Goal: Information Seeking & Learning: Compare options

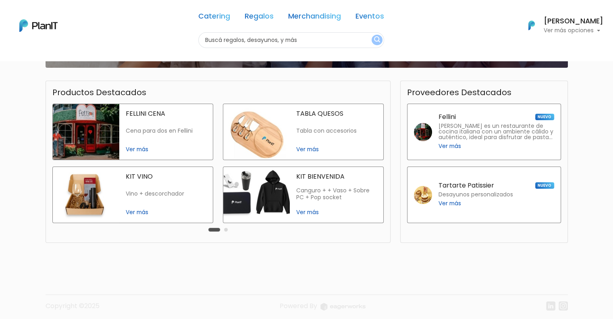
scroll to position [198, 0]
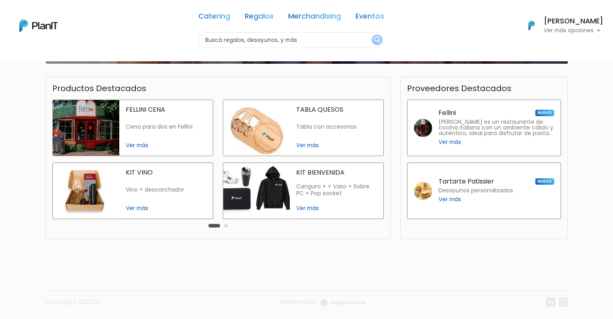
click at [278, 186] on img at bounding box center [256, 191] width 66 height 56
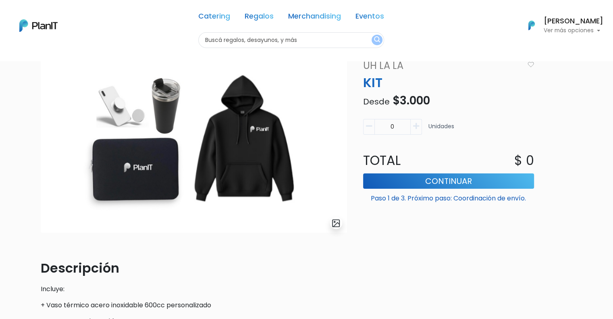
scroll to position [40, 0]
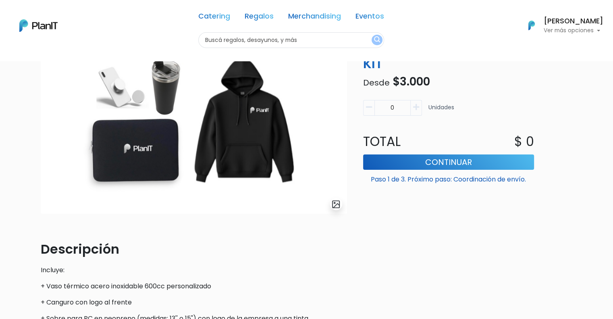
click at [417, 107] on icon "button" at bounding box center [416, 107] width 6 height 7
click at [416, 107] on icon "button" at bounding box center [416, 107] width 6 height 7
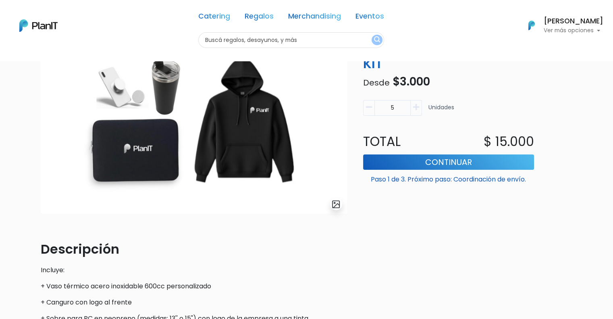
click at [416, 107] on icon "button" at bounding box center [416, 107] width 6 height 7
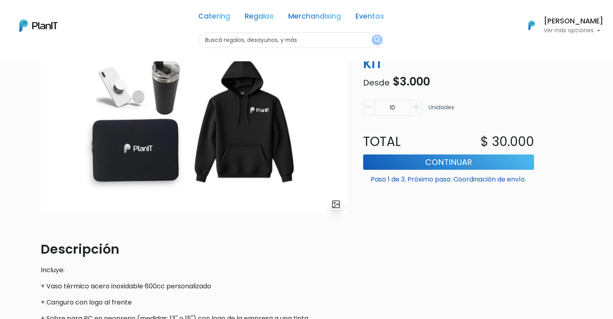
click at [416, 107] on icon "button" at bounding box center [416, 107] width 6 height 7
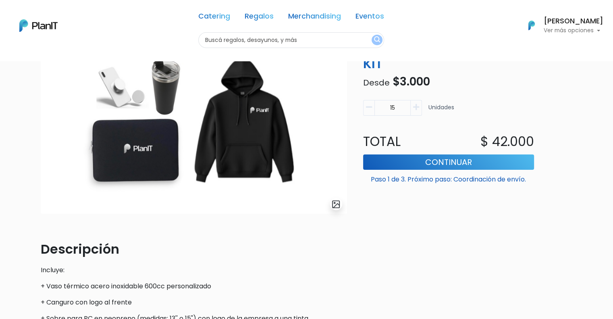
click at [416, 107] on icon "button" at bounding box center [416, 107] width 6 height 7
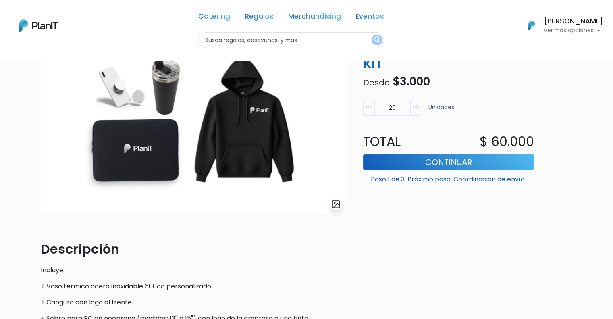
click at [416, 107] on icon "button" at bounding box center [416, 107] width 6 height 7
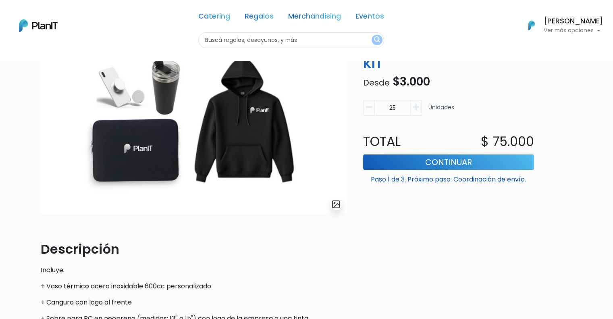
click at [416, 107] on icon "button" at bounding box center [416, 107] width 6 height 7
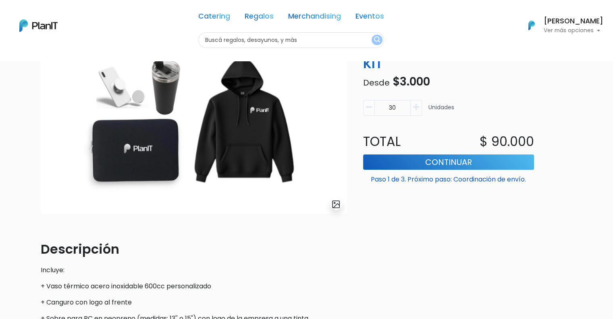
click at [416, 106] on icon "button" at bounding box center [416, 107] width 6 height 7
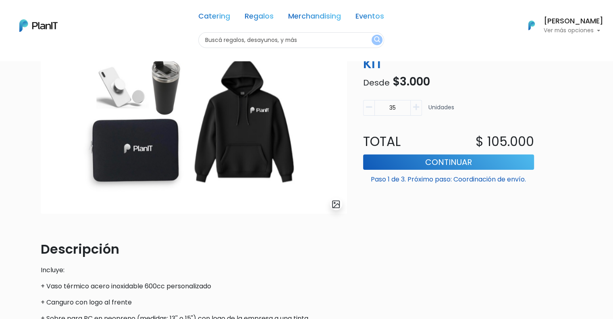
click at [416, 106] on icon "button" at bounding box center [416, 107] width 6 height 7
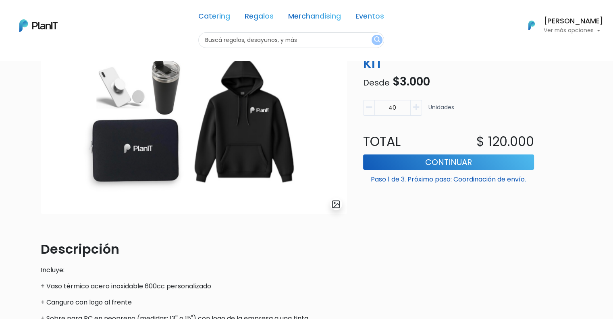
click at [416, 106] on icon "button" at bounding box center [416, 107] width 6 height 7
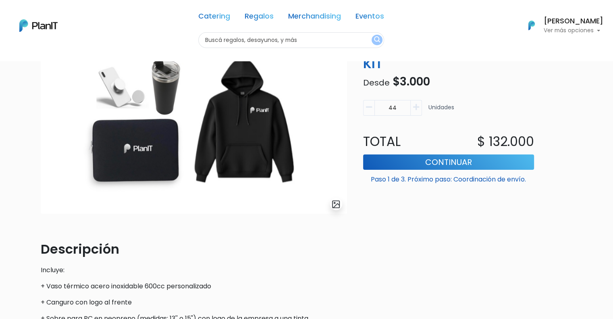
type input "45"
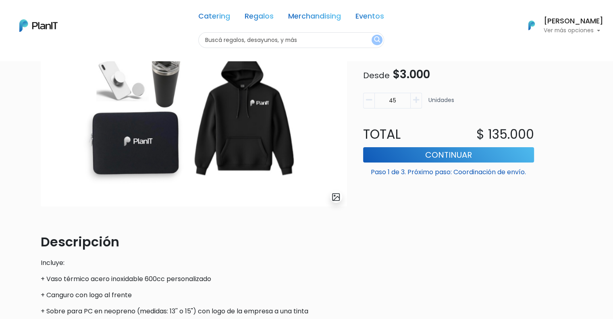
scroll to position [0, 0]
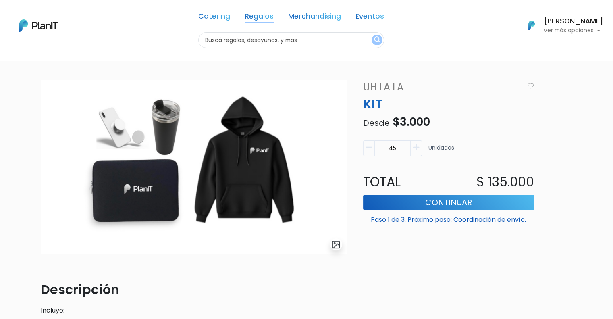
click at [263, 17] on link "Regalos" at bounding box center [259, 18] width 29 height 10
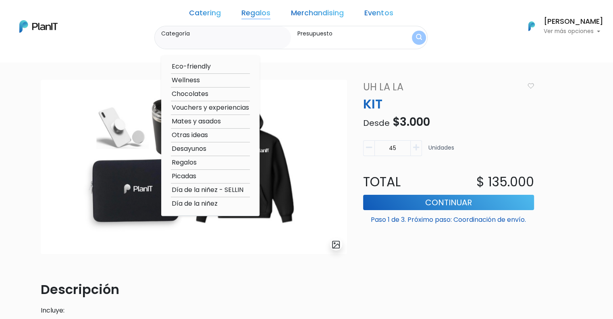
click at [208, 78] on option "Wellness" at bounding box center [210, 80] width 79 height 10
type input "Wellness"
type input "$0 - $1000"
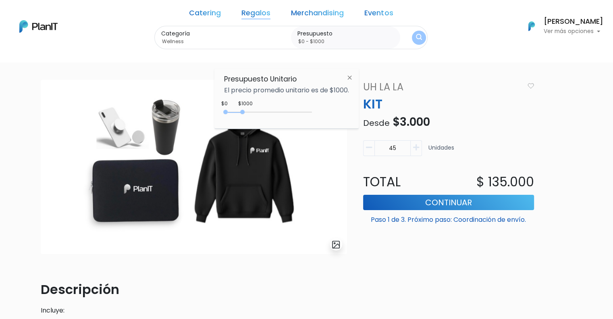
click at [312, 11] on link "Merchandising" at bounding box center [317, 15] width 53 height 10
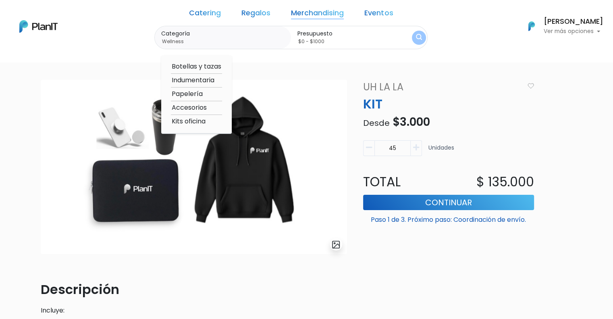
click at [312, 12] on link "Merchandising" at bounding box center [317, 15] width 53 height 10
click at [218, 80] on option "Indumentaria" at bounding box center [196, 80] width 51 height 10
type input "Indumentaria"
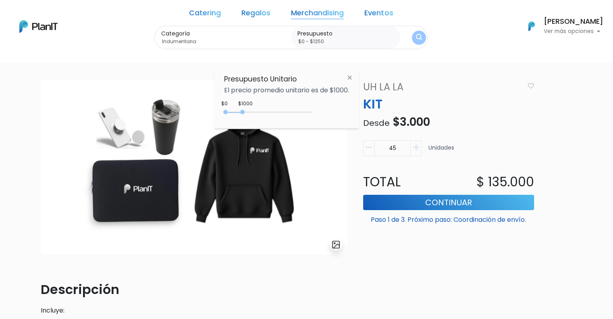
drag, startPoint x: 242, startPoint y: 110, endPoint x: 248, endPoint y: 111, distance: 6.5
click at [245, 111] on div at bounding box center [242, 112] width 4 height 4
type input "$0 - $1500"
drag, startPoint x: 247, startPoint y: 111, endPoint x: 253, endPoint y: 111, distance: 5.6
click at [253, 111] on div "0 : 1500 0 1500" at bounding box center [269, 114] width 85 height 8
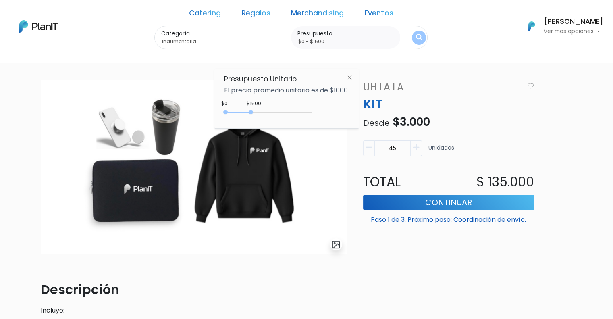
click at [331, 106] on div "$1500 $0 0 : 1500 0 1500 0,1500" at bounding box center [286, 114] width 125 height 16
click at [412, 40] on button "submit" at bounding box center [419, 37] width 14 height 14
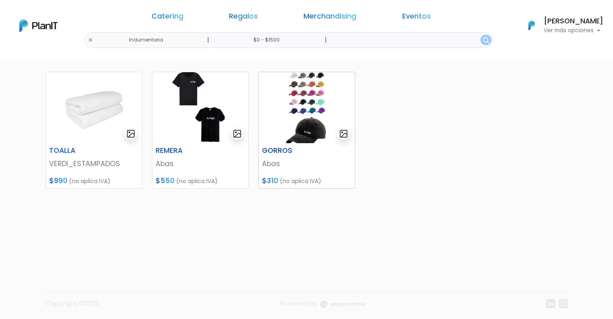
scroll to position [111, 0]
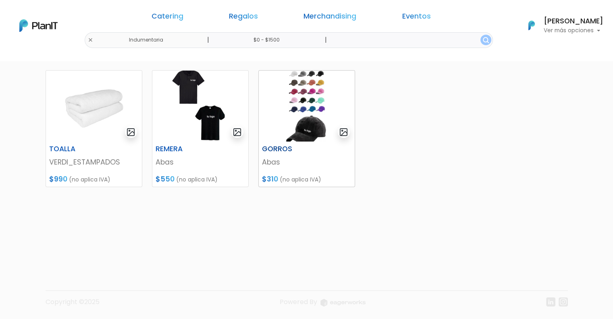
click at [318, 130] on img at bounding box center [307, 106] width 96 height 71
click at [214, 127] on img at bounding box center [200, 106] width 96 height 71
click at [307, 21] on link "Merchandising" at bounding box center [329, 18] width 53 height 10
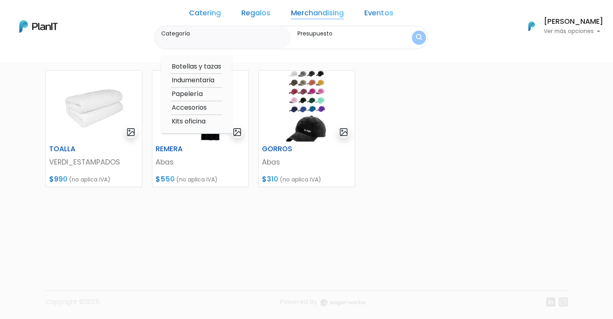
click at [220, 80] on option "Indumentaria" at bounding box center [196, 80] width 51 height 10
type input "Indumentaria"
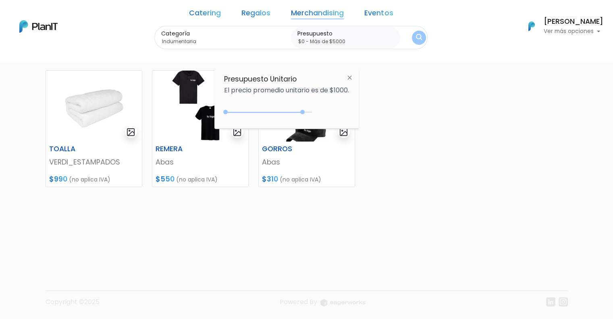
type input "$0 - Más de $5000"
drag, startPoint x: 253, startPoint y: 111, endPoint x: 318, endPoint y: 116, distance: 65.5
click at [318, 116] on div "$4550 $0 0 : 4550 0 4550 0,5000" at bounding box center [286, 114] width 125 height 16
click at [407, 45] on div "Categoría Indumentaria Botellas y tazas Indumentaria Papelería Accesorios Kits …" at bounding box center [291, 38] width 274 height 24
click at [416, 35] on img "submit" at bounding box center [419, 38] width 6 height 8
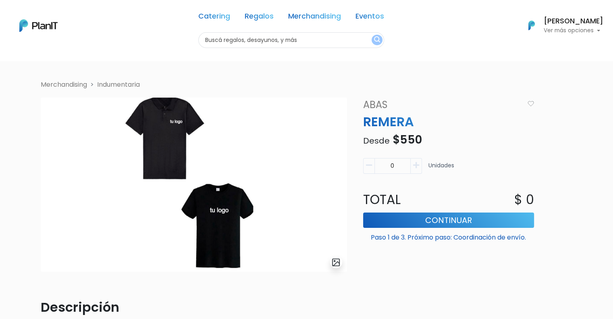
click at [221, 218] on img at bounding box center [194, 185] width 306 height 174
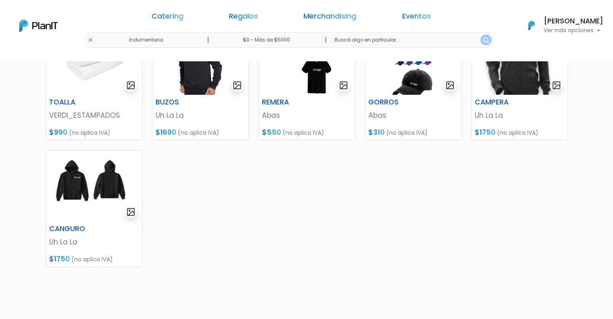
scroll to position [116, 0]
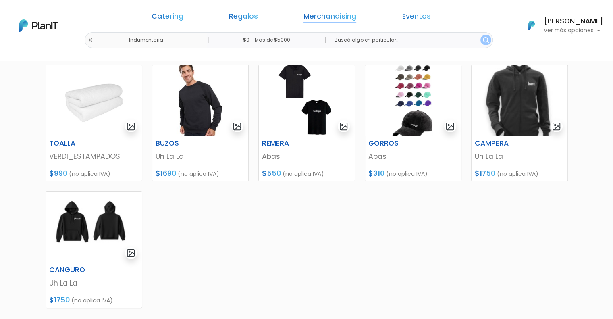
click at [316, 21] on link "Merchandising" at bounding box center [329, 18] width 53 height 10
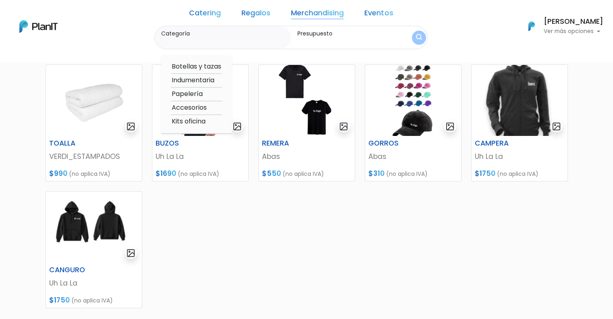
click at [211, 93] on option "Papelería" at bounding box center [196, 94] width 51 height 10
type input "Papelería"
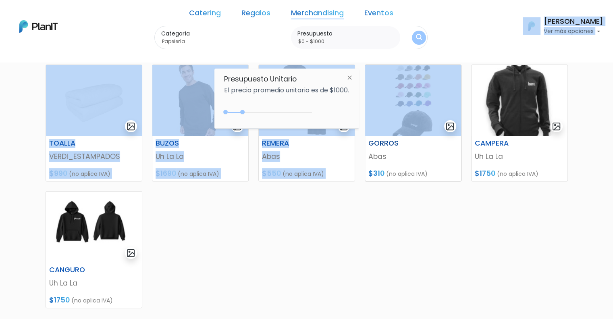
drag, startPoint x: 243, startPoint y: 109, endPoint x: 417, endPoint y: 129, distance: 175.2
click at [430, 131] on body "Catering Regalos Merchandising Eventos Indumentaria | $0 - $1000 | Catering Reg…" at bounding box center [306, 43] width 613 height 319
type input "$0 - Más de $5000"
drag, startPoint x: 243, startPoint y: 112, endPoint x: 338, endPoint y: 132, distance: 96.7
click at [338, 132] on body "Catering Regalos Merchandising Eventos Indumentaria | $0 - Más de $5000 | Cater…" at bounding box center [306, 43] width 613 height 319
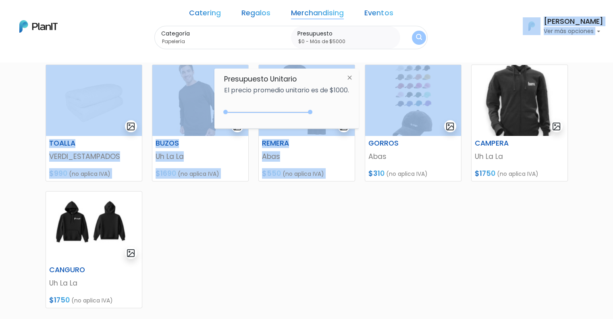
click at [326, 102] on div "Presupuesto Unitario El precio promedio unitario es de $1000. +$5000 $0 0 : 500…" at bounding box center [286, 99] width 144 height 60
click at [319, 116] on div "+$5000 $0 0 : 5000 0 5000 0,5000" at bounding box center [286, 114] width 125 height 16
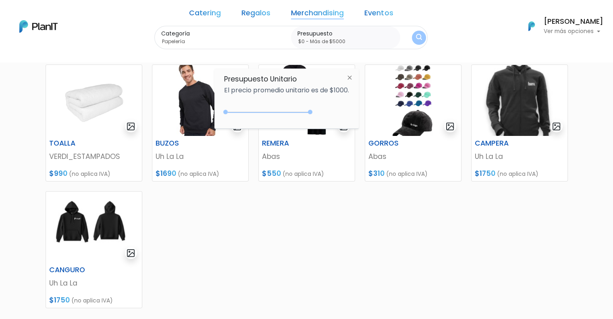
click at [412, 44] on button "submit" at bounding box center [419, 38] width 14 height 14
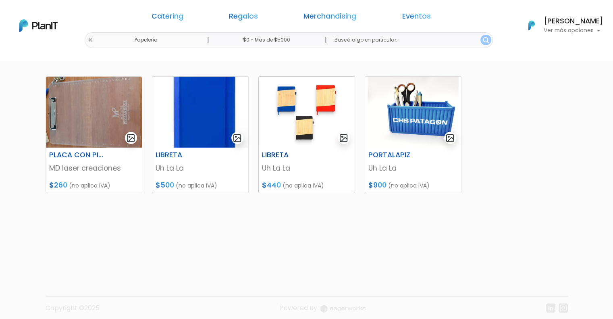
scroll to position [111, 0]
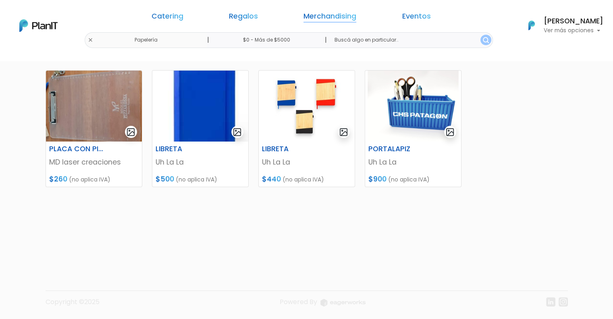
click at [317, 19] on link "Merchandising" at bounding box center [329, 18] width 53 height 10
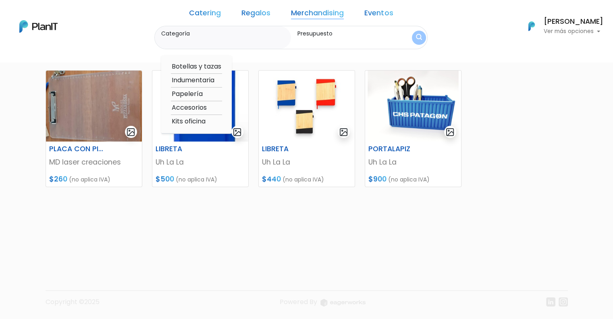
click at [211, 119] on option "Kits oficina" at bounding box center [196, 121] width 51 height 10
type input "Kits oficina"
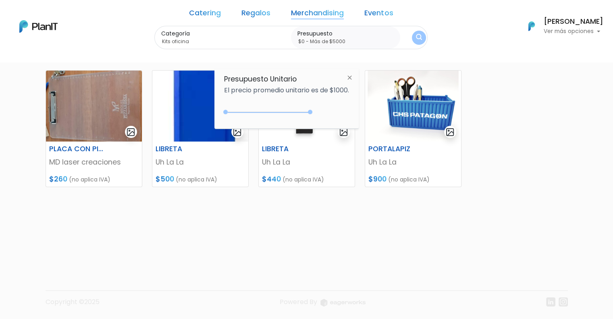
drag, startPoint x: 243, startPoint y: 112, endPoint x: 322, endPoint y: 119, distance: 78.5
click at [321, 119] on div "+$5000 $0 0 : 5000 0 5000 0,5000" at bounding box center [286, 114] width 125 height 16
type input "$0 - Más de $5000"
click at [415, 37] on img "submit" at bounding box center [419, 37] width 9 height 11
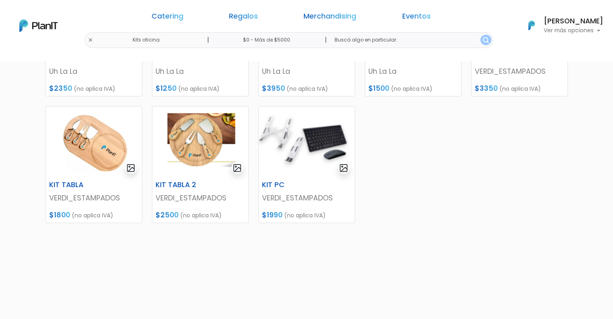
scroll to position [81, 0]
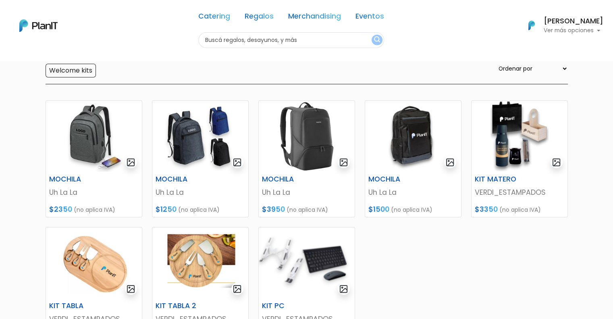
click at [159, 40] on div "Catering Regalos Merchandising Eventos Kits oficina | $0 - Más de $5000 | Cater…" at bounding box center [306, 25] width 613 height 45
click at [303, 18] on link "Merchandising" at bounding box center [314, 18] width 53 height 10
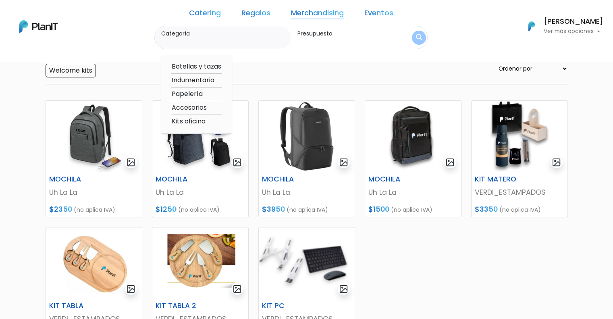
click at [196, 38] on input "Categoría" at bounding box center [224, 41] width 127 height 8
click at [196, 37] on input "Categoría" at bounding box center [224, 41] width 127 height 8
click at [217, 13] on link "Catering" at bounding box center [205, 15] width 32 height 10
click at [535, 71] on select "Ordenar por Menor Precio Mayor Precio Reviews Últimos ingresos" at bounding box center [532, 68] width 71 height 9
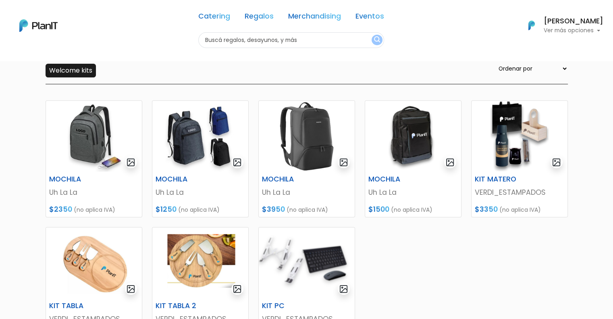
click at [54, 68] on input "Welcome kits" at bounding box center [71, 71] width 50 height 14
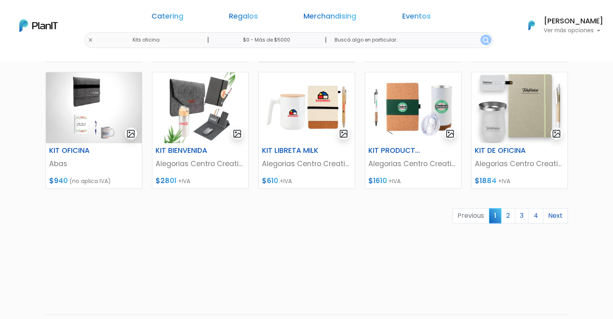
scroll to position [363, 0]
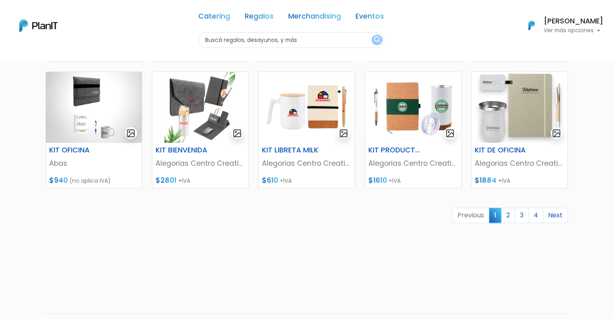
click at [159, 38] on div "Catering Regalos Merchandising Eventos Kits oficina | $0 - Más de $5000 | Cater…" at bounding box center [306, 25] width 613 height 45
click at [241, 42] on input "text" at bounding box center [291, 40] width 186 height 16
type input "sobre"
click at [372, 35] on button "submit" at bounding box center [377, 40] width 11 height 10
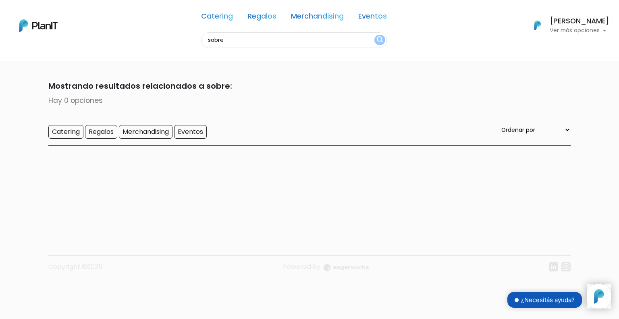
click at [227, 39] on input "sobre" at bounding box center [294, 40] width 186 height 16
click at [226, 39] on input "sobre" at bounding box center [294, 40] width 186 height 16
type input "c"
type input "laptop"
click at [374, 35] on button "submit" at bounding box center [379, 40] width 11 height 10
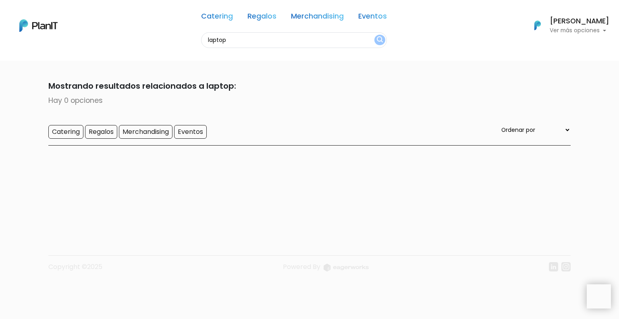
click at [226, 40] on input "laptop" at bounding box center [294, 40] width 186 height 16
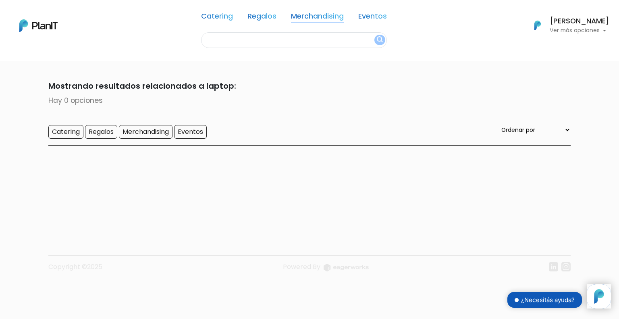
click at [306, 15] on link "Merchandising" at bounding box center [317, 18] width 53 height 10
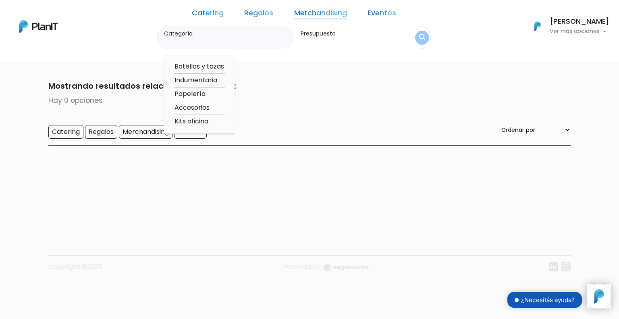
click at [211, 116] on option "Kits oficina" at bounding box center [199, 121] width 51 height 10
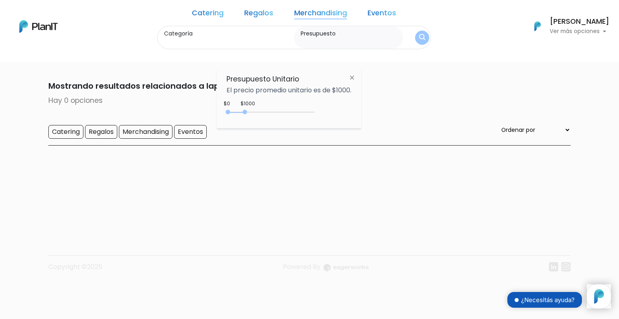
type input "Kits oficina"
drag, startPoint x: 245, startPoint y: 112, endPoint x: 341, endPoint y: 125, distance: 97.2
click at [341, 125] on div "Presupuesto Unitario El precio promedio unitario es de $1000. +$5000 $0 0 : 500…" at bounding box center [289, 99] width 144 height 60
click at [230, 111] on div at bounding box center [228, 112] width 4 height 4
type input "$100 - Más de $5000"
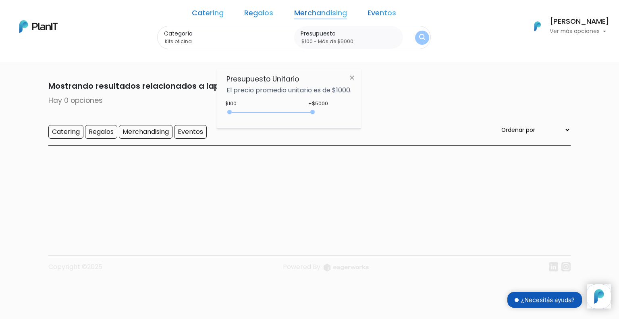
click at [415, 41] on button "submit" at bounding box center [422, 38] width 14 height 14
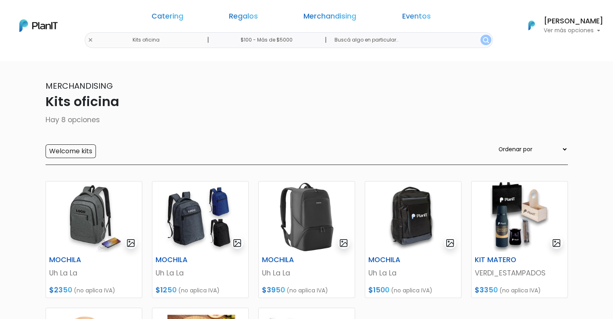
click at [29, 17] on div "Catering Regalos Merchandising Eventos Kits oficina | $100 - Más de $5000 | Cat…" at bounding box center [306, 25] width 613 height 45
click at [38, 24] on img at bounding box center [38, 25] width 38 height 12
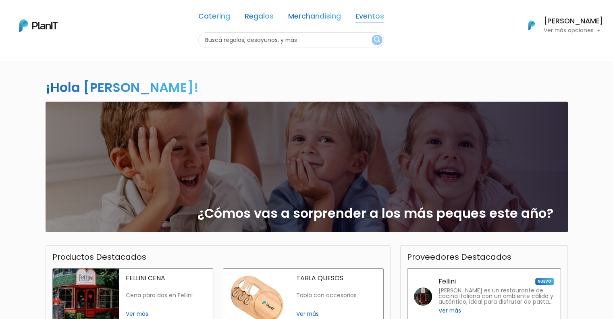
click at [371, 15] on link "Eventos" at bounding box center [369, 18] width 29 height 10
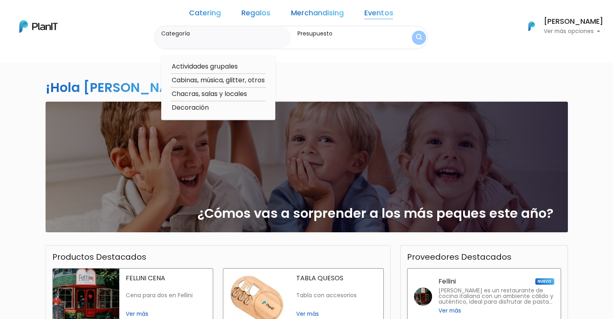
click at [306, 11] on link "Merchandising" at bounding box center [317, 15] width 53 height 10
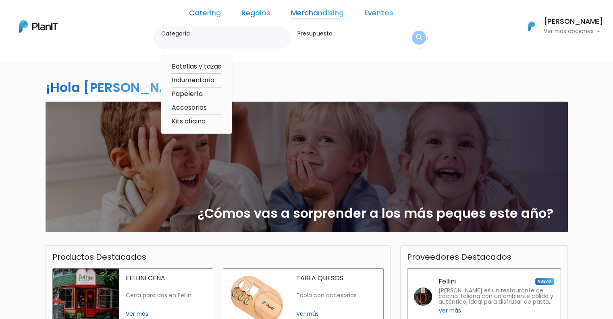
click at [203, 95] on option "Papelería" at bounding box center [196, 94] width 51 height 10
type input "Papelería"
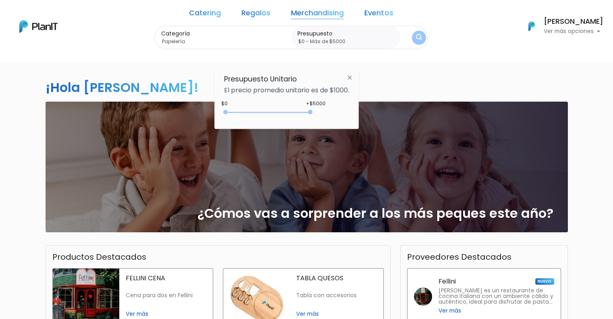
type input "$0 - Más de $5000"
drag, startPoint x: 245, startPoint y: 112, endPoint x: 334, endPoint y: 119, distance: 90.1
click at [334, 119] on div "+$5000 $0 0 : 5000 0 5000 0,5000" at bounding box center [286, 114] width 125 height 16
drag, startPoint x: 411, startPoint y: 43, endPoint x: 403, endPoint y: 39, distance: 9.0
click at [411, 43] on form "Categoría Papelería Botellas y tazas Indumentaria Papelería Accesorios Kits ofi…" at bounding box center [291, 38] width 274 height 24
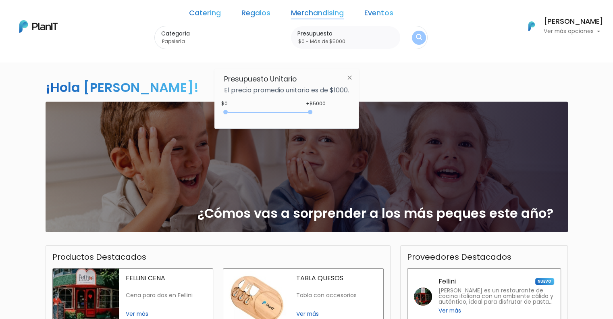
click at [416, 38] on img "submit" at bounding box center [419, 38] width 6 height 8
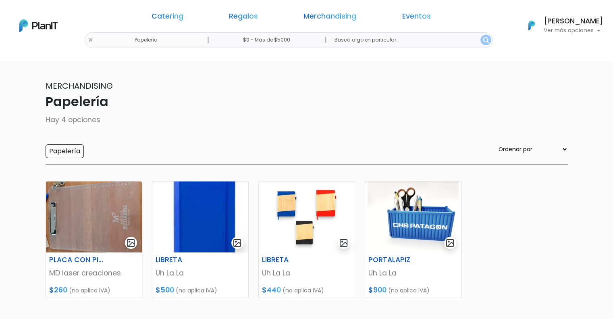
click at [311, 21] on link "Merchandising" at bounding box center [329, 18] width 53 height 10
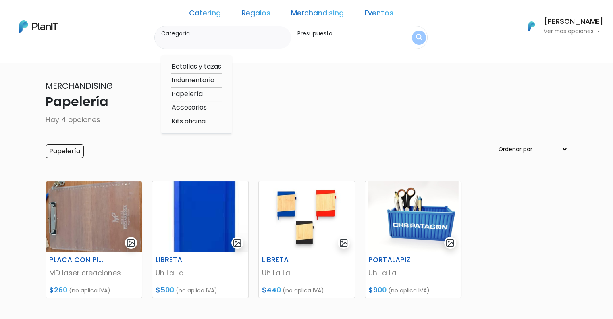
click at [211, 107] on option "Accesorios" at bounding box center [196, 108] width 51 height 10
type input "Accesorios"
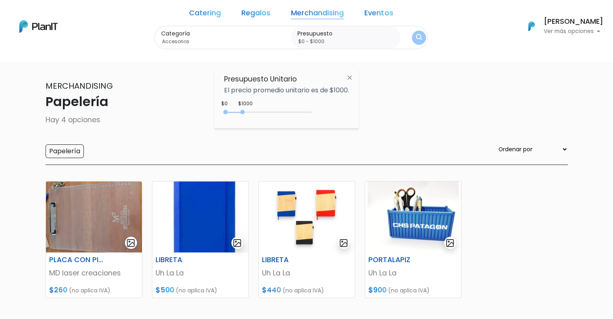
drag, startPoint x: 243, startPoint y: 108, endPoint x: 276, endPoint y: 114, distance: 33.5
click at [291, 117] on div "0 : 1000 0 1000 0,1000" at bounding box center [269, 114] width 85 height 10
type input "$0 - Más de $5000"
drag, startPoint x: 244, startPoint y: 112, endPoint x: 337, endPoint y: 119, distance: 93.3
click at [336, 120] on div "+$5000 $0 0 : 5000 0 5000 0,5000" at bounding box center [286, 114] width 125 height 16
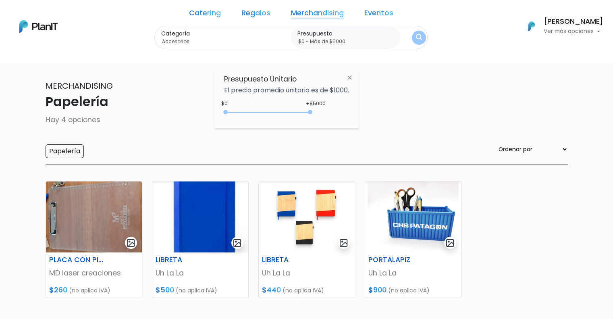
click at [412, 39] on button "submit" at bounding box center [419, 37] width 15 height 15
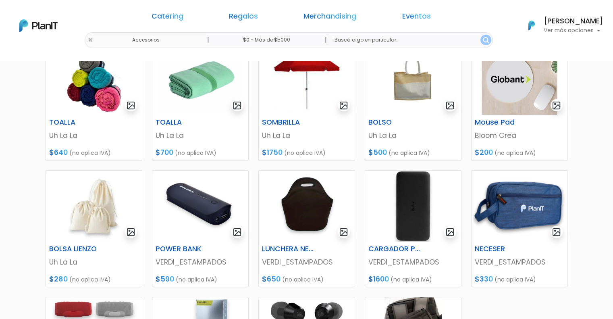
scroll to position [40, 0]
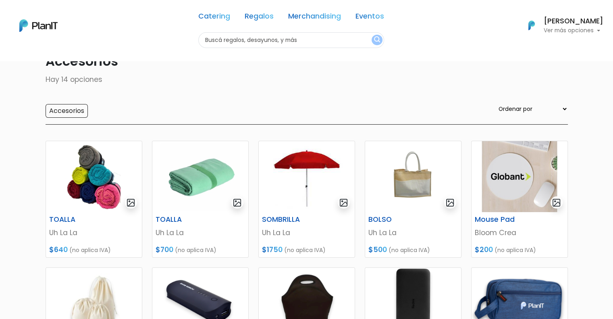
click at [160, 38] on div "Catering Regalos Merchandising Eventos Accesorios | $0 - Más de $5000 | Caterin…" at bounding box center [306, 25] width 613 height 45
click at [250, 45] on input "text" at bounding box center [291, 40] width 186 height 16
type input "nessesaire"
click at [372, 35] on button "submit" at bounding box center [377, 40] width 11 height 10
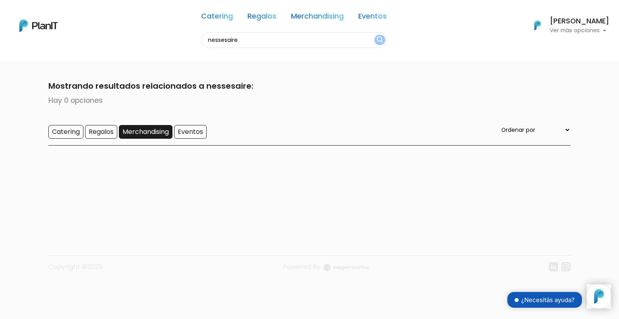
click at [155, 137] on input "Merchandising" at bounding box center [146, 132] width 54 height 14
click at [356, 41] on input "nessesaire" at bounding box center [294, 40] width 186 height 16
type input "sobre"
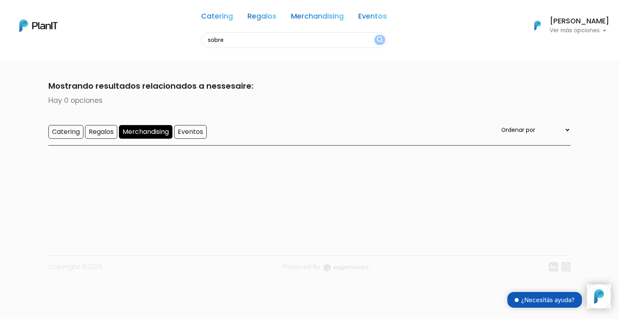
click at [374, 35] on button "submit" at bounding box center [379, 40] width 11 height 10
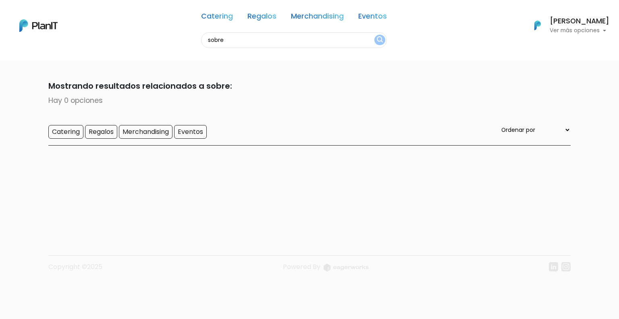
click at [338, 39] on input "sobre" at bounding box center [294, 40] width 186 height 16
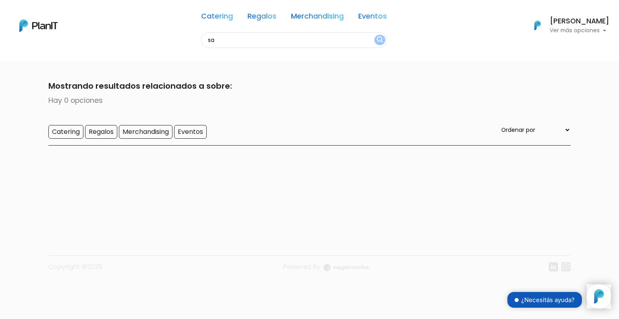
type input "s"
type input "laptop"
click at [374, 35] on button "submit" at bounding box center [379, 40] width 11 height 10
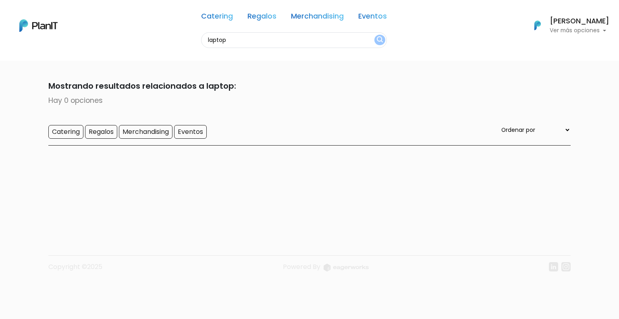
drag, startPoint x: 0, startPoint y: 0, endPoint x: 339, endPoint y: 39, distance: 341.5
click at [339, 39] on input "laptop" at bounding box center [294, 40] width 186 height 16
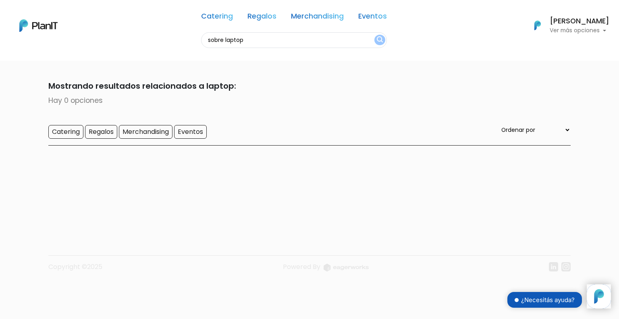
type input "sobre laptop"
click at [374, 35] on button "submit" at bounding box center [379, 40] width 11 height 10
